Goal: Task Accomplishment & Management: Manage account settings

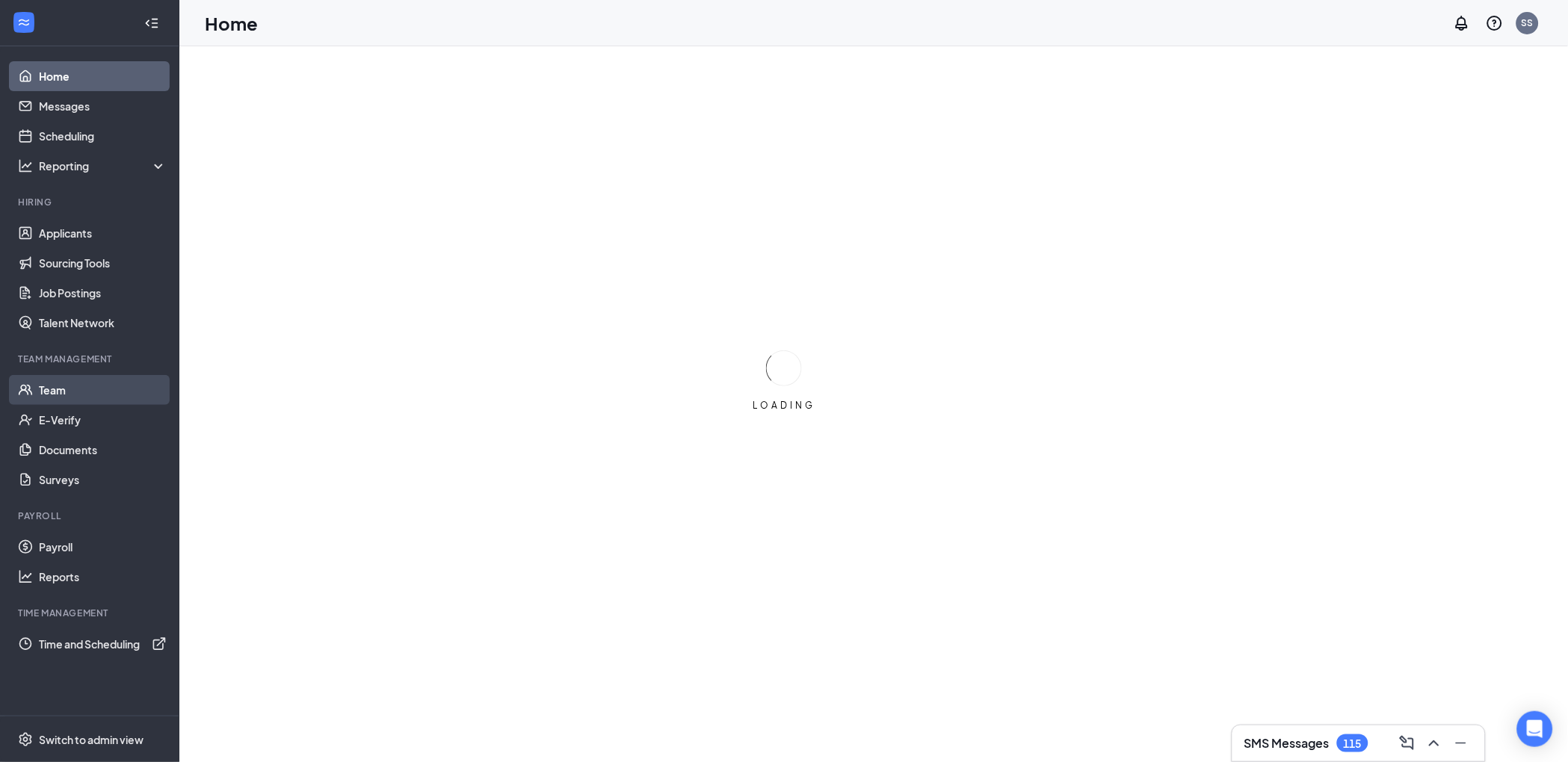
click at [83, 386] on link "Team" at bounding box center [102, 389] width 128 height 30
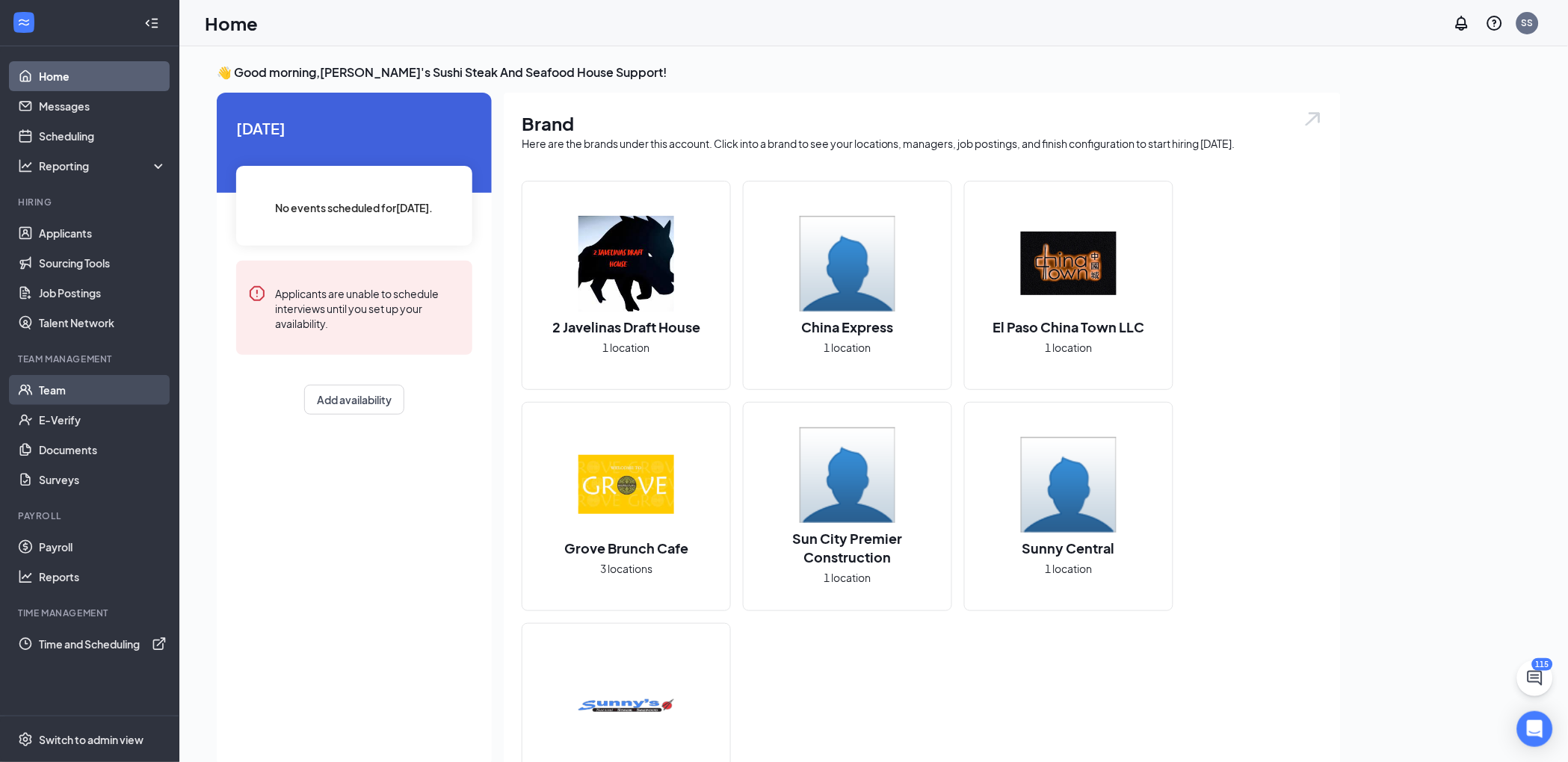
click at [74, 389] on link "Team" at bounding box center [102, 389] width 128 height 30
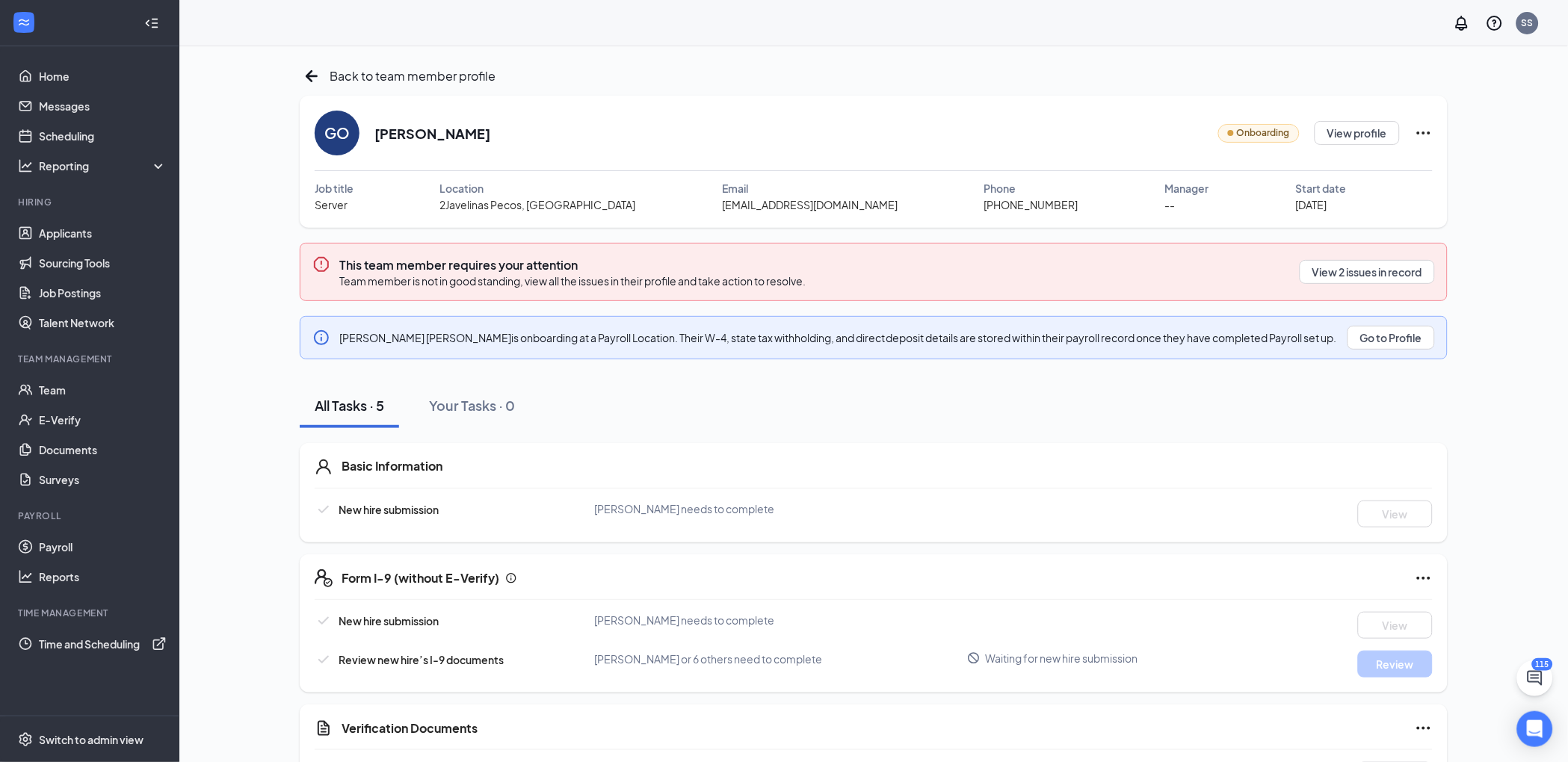
click at [1424, 133] on icon "Ellipses" at bounding box center [1423, 133] width 13 height 3
click at [940, 133] on div "GO [PERSON_NAME] Onboarding View profile" at bounding box center [873, 133] width 1118 height 45
click at [1424, 133] on icon "Ellipses" at bounding box center [1423, 133] width 13 height 3
click at [1038, 110] on div "GO Geraldine Ospina Onboarding View profile" at bounding box center [873, 133] width 1118 height 45
click at [1421, 132] on icon "Ellipses" at bounding box center [1424, 133] width 18 height 18
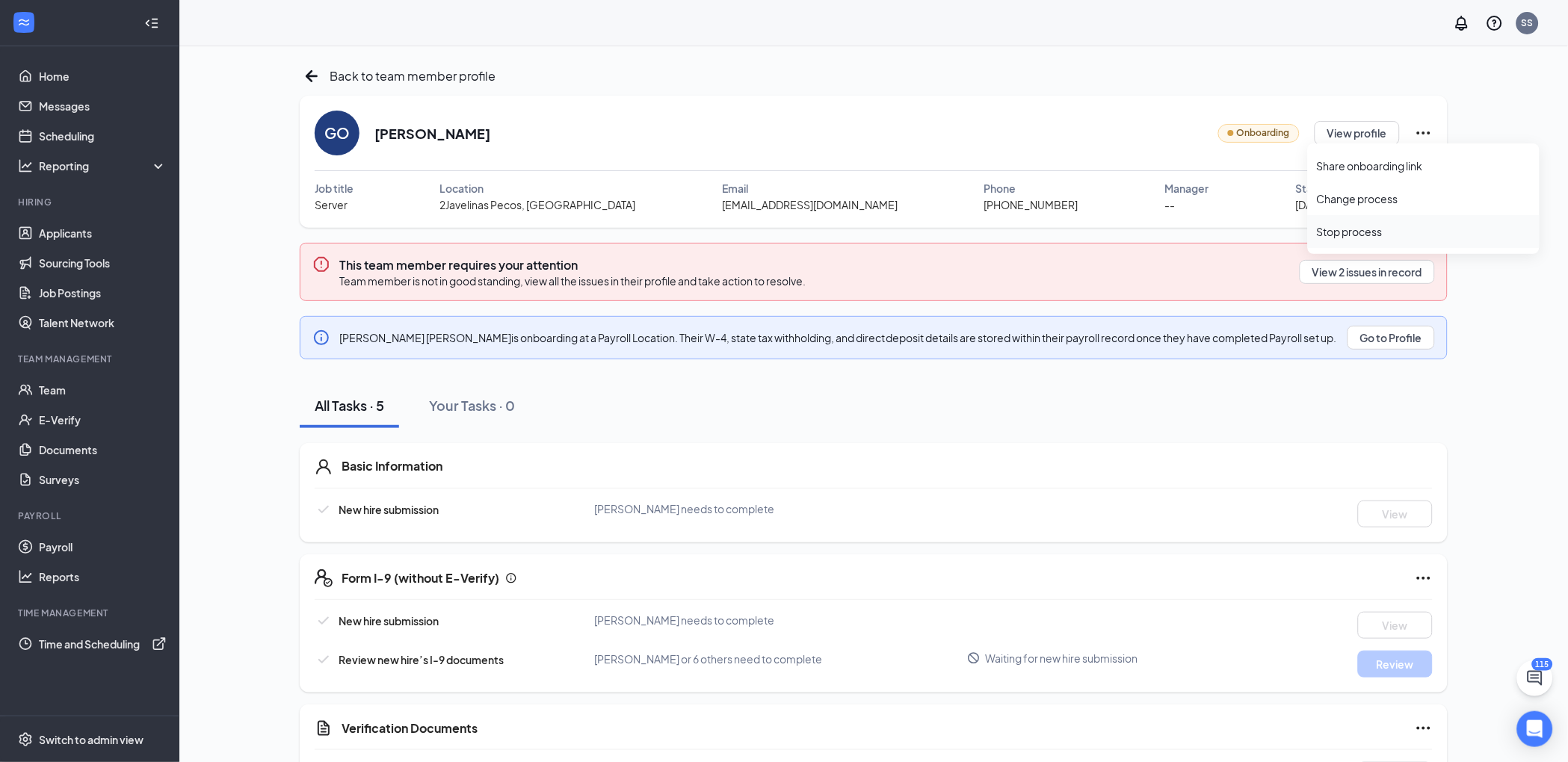
click at [1353, 230] on div "Stop process" at bounding box center [1424, 231] width 213 height 15
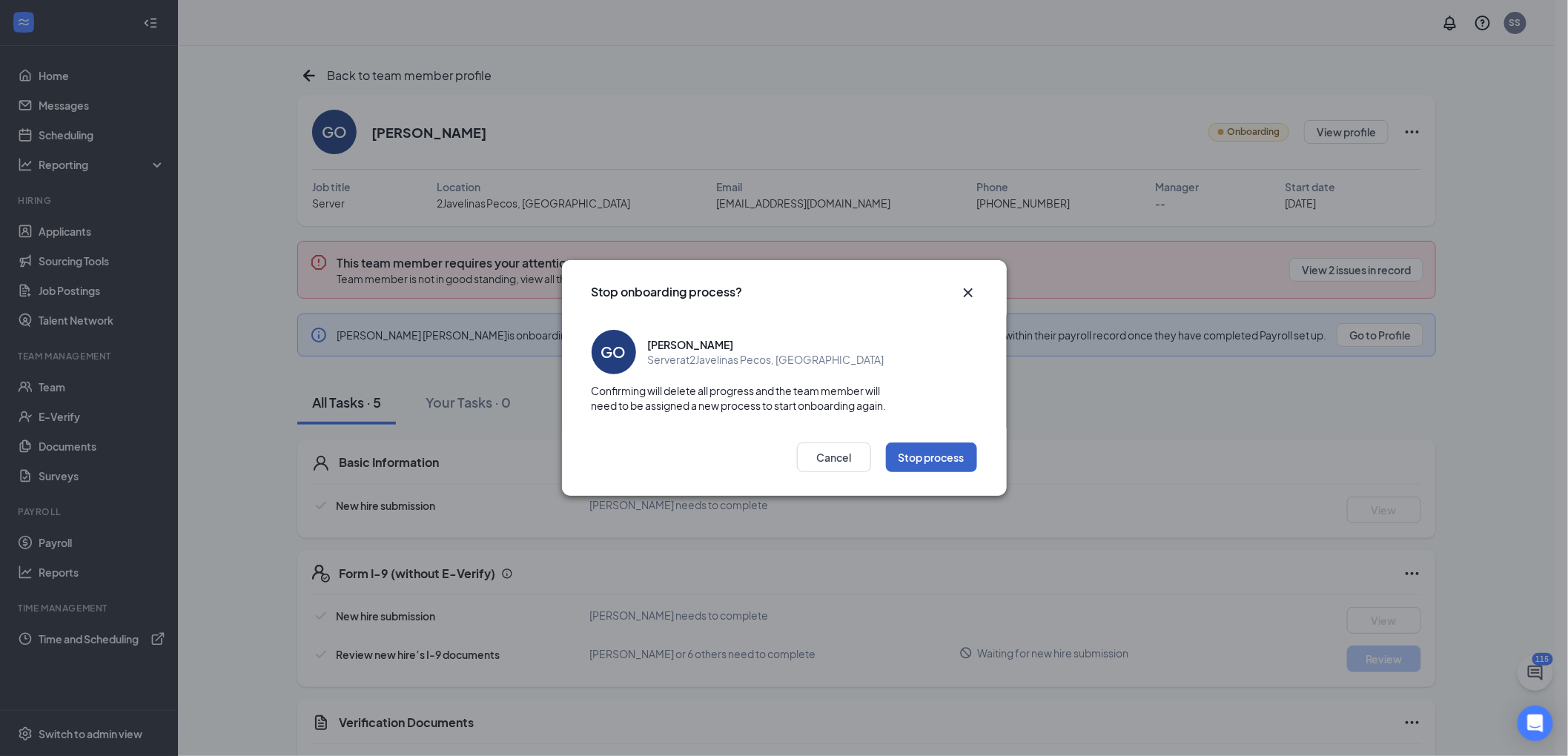
click at [937, 447] on button "Stop process" at bounding box center [931, 457] width 92 height 29
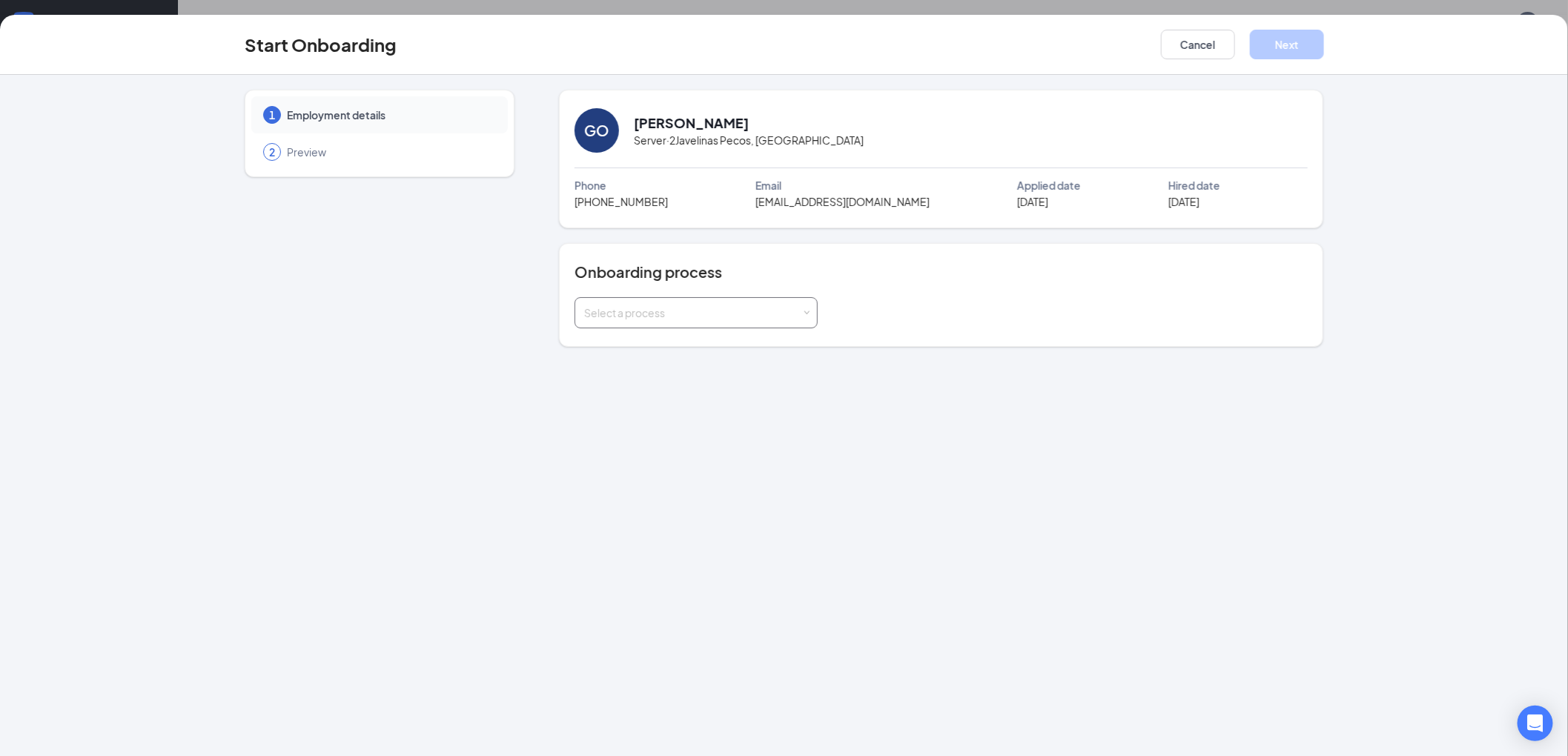
click at [655, 307] on div "Select a process" at bounding box center [693, 312] width 217 height 15
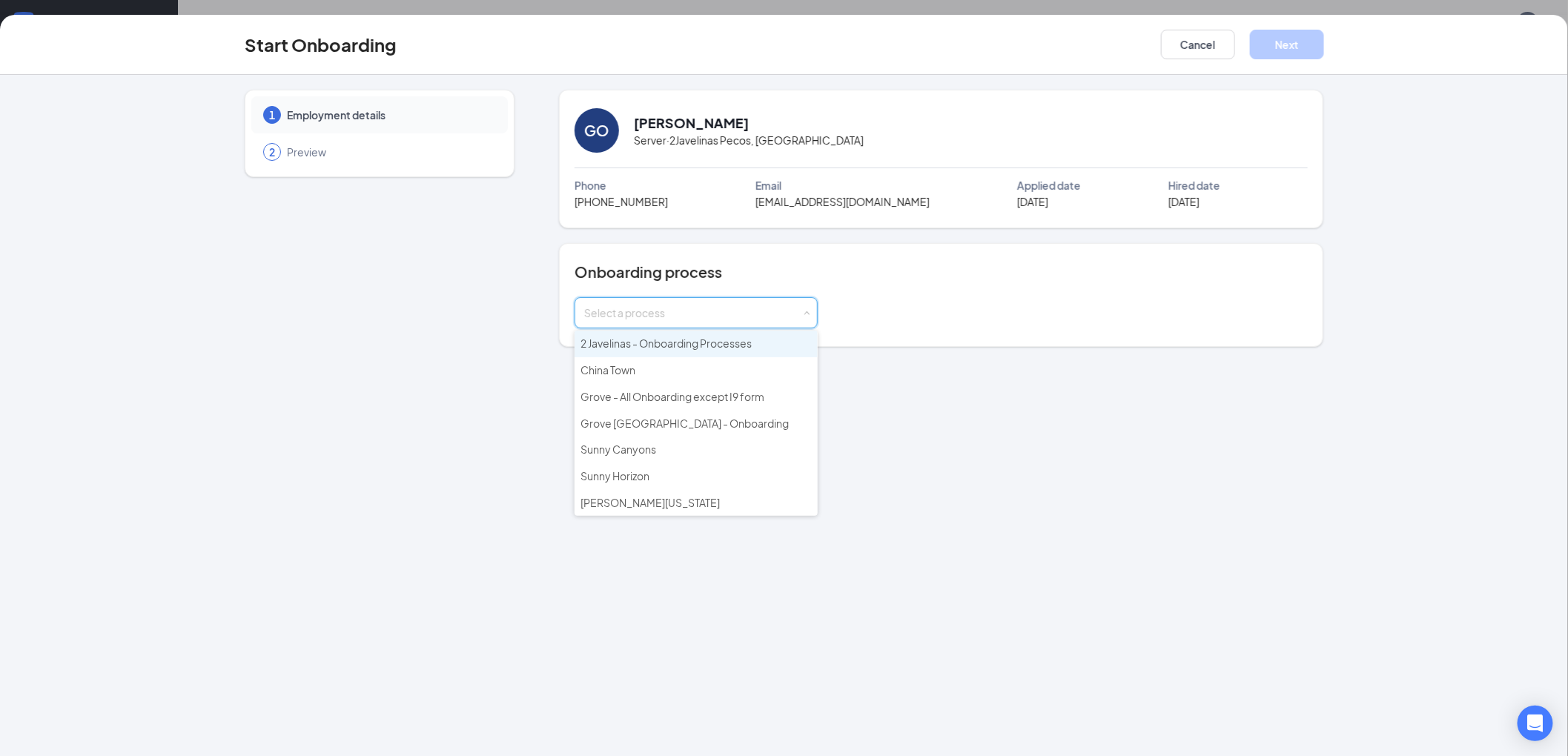
click at [660, 342] on span "2 Javelinas - Onboarding Processes" at bounding box center [666, 342] width 172 height 13
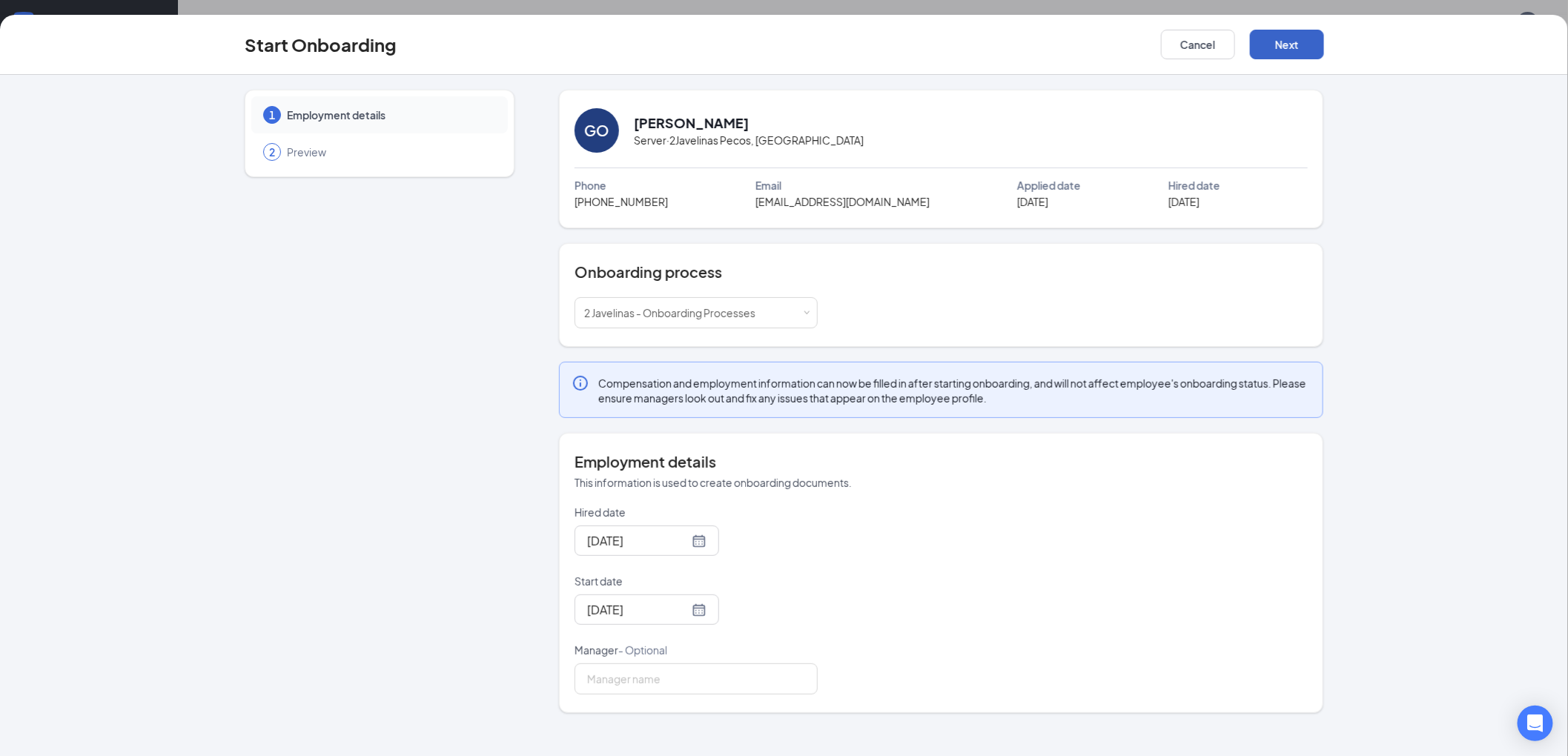
click at [1288, 49] on button "Next" at bounding box center [1286, 44] width 74 height 29
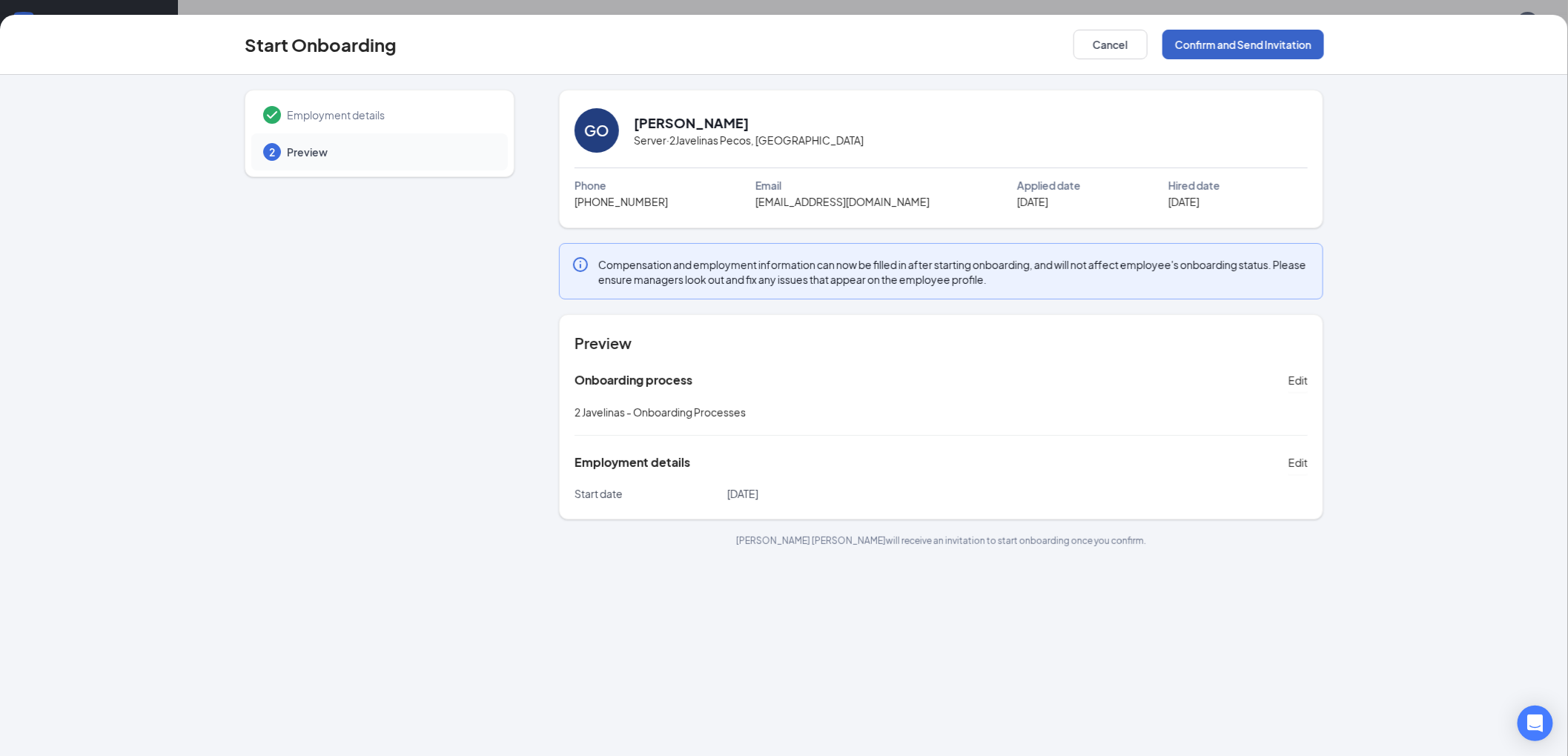
click at [1225, 52] on button "Confirm and Send Invitation" at bounding box center [1243, 44] width 162 height 29
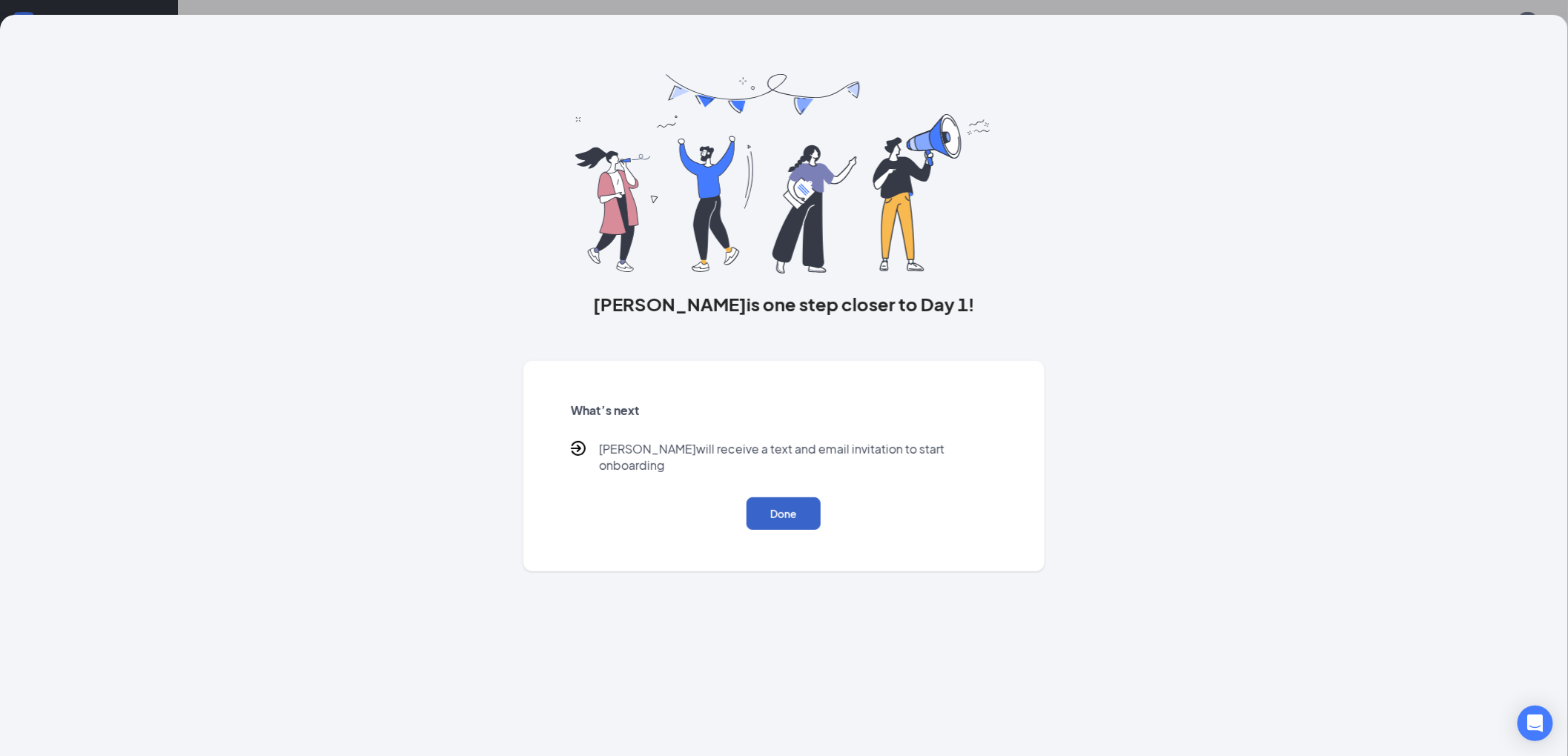
click at [776, 497] on button "Done" at bounding box center [783, 513] width 74 height 33
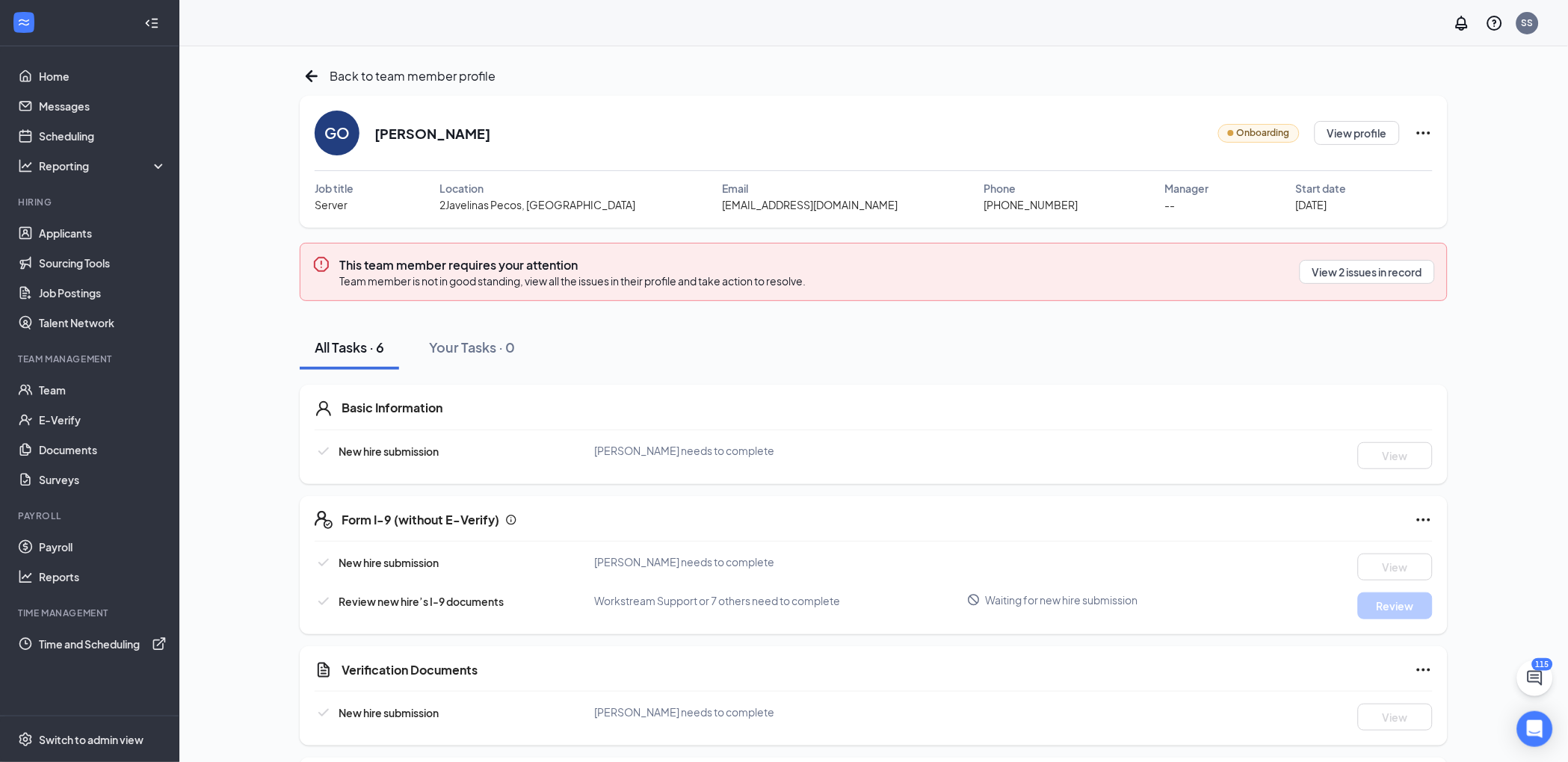
click at [407, 62] on div "Back to team member profile GO [PERSON_NAME] Onboarding View profile Job title …" at bounding box center [873, 516] width 1389 height 940
click at [388, 82] on span "Back to team member profile" at bounding box center [412, 75] width 166 height 19
